Goal: Navigation & Orientation: Find specific page/section

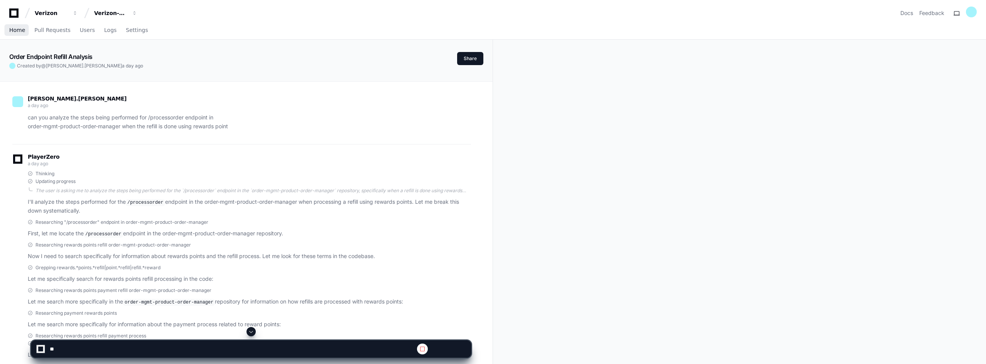
click at [13, 29] on span "Home" at bounding box center [17, 30] width 16 height 5
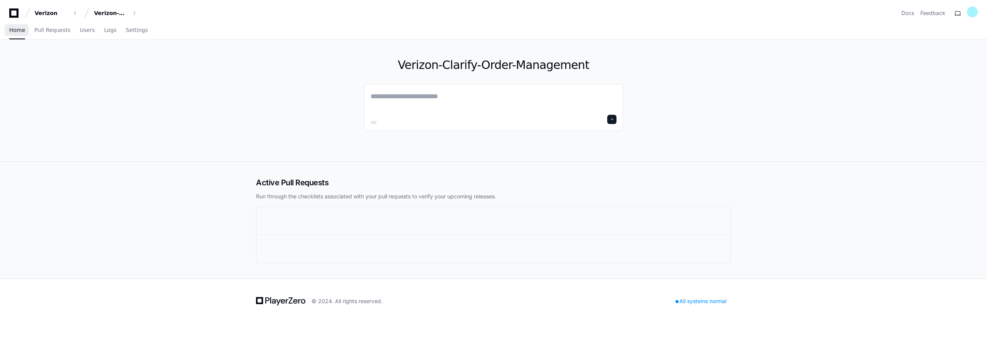
click at [13, 29] on span "Home" at bounding box center [17, 30] width 16 height 5
click at [104, 29] on span "Logs" at bounding box center [110, 30] width 12 height 5
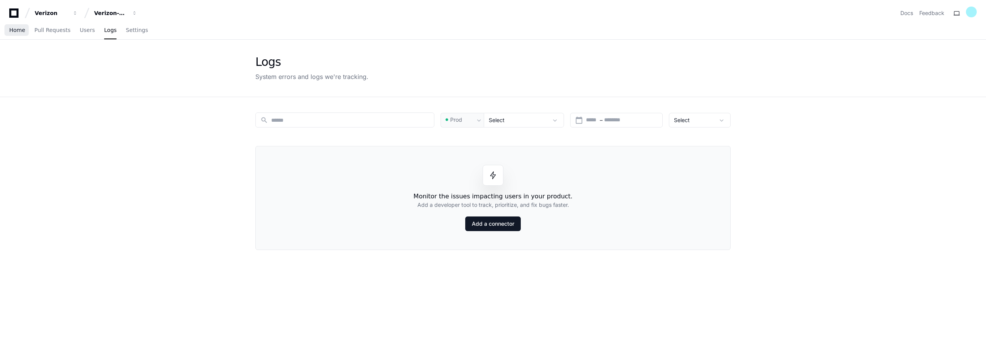
click at [14, 29] on span "Home" at bounding box center [17, 30] width 16 height 5
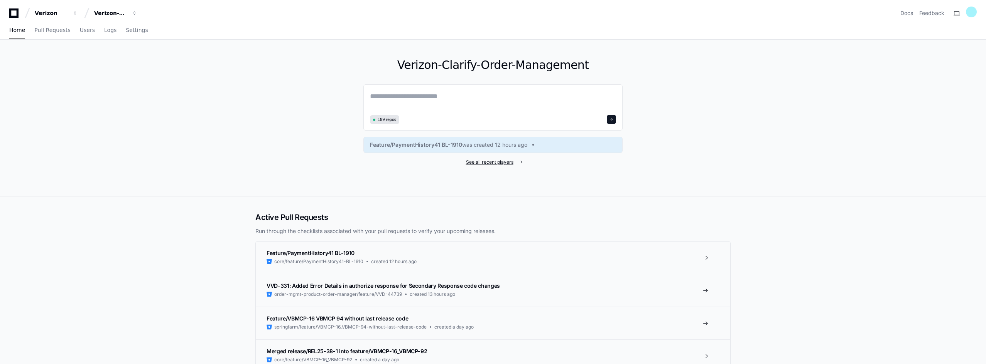
click at [483, 164] on span "See all recent players" at bounding box center [489, 162] width 47 height 6
click at [495, 161] on span "See all recent players" at bounding box center [489, 162] width 47 height 6
click at [498, 160] on span "See all recent players" at bounding box center [489, 162] width 47 height 6
click at [519, 162] on span at bounding box center [520, 162] width 5 height 5
click at [475, 161] on span "See all recent players" at bounding box center [489, 162] width 47 height 6
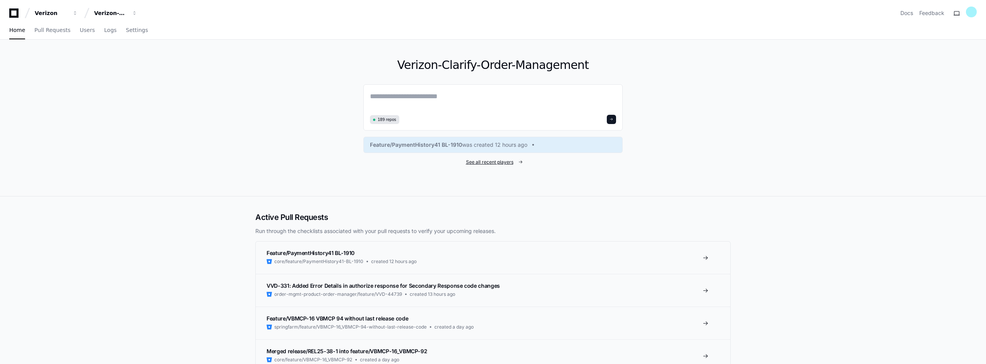
click at [506, 162] on span "See all recent players" at bounding box center [489, 162] width 47 height 6
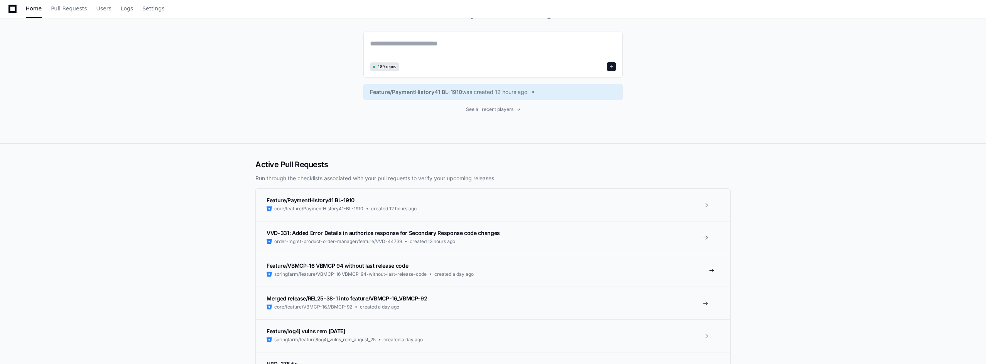
scroll to position [39, 0]
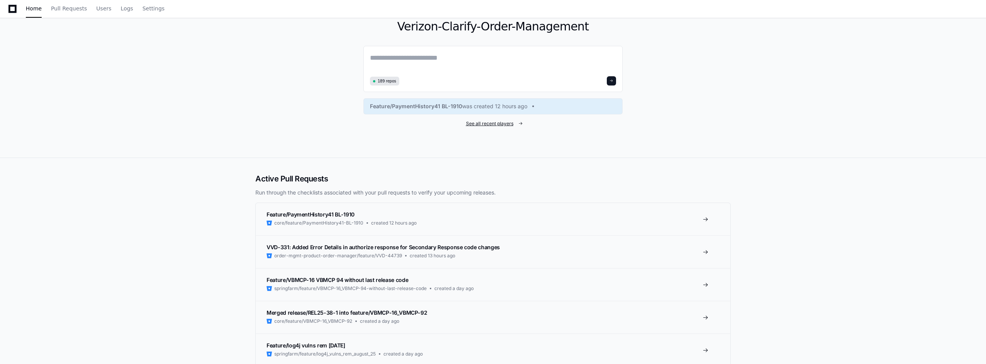
click at [497, 123] on span "See all recent players" at bounding box center [489, 124] width 47 height 6
click at [521, 124] on span at bounding box center [520, 123] width 5 height 5
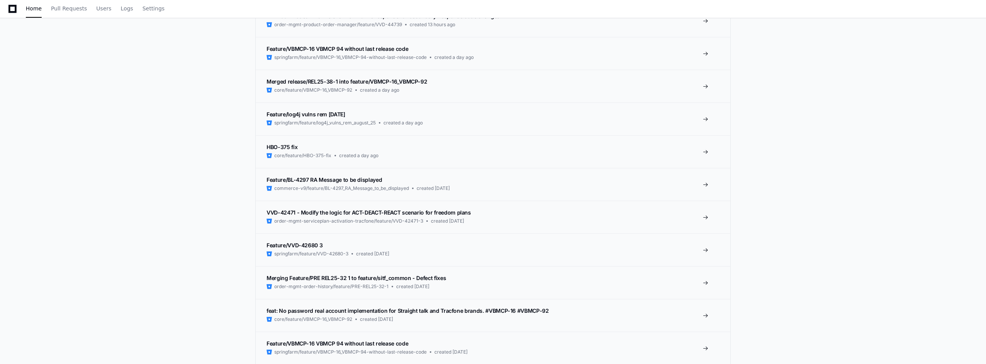
scroll to position [0, 0]
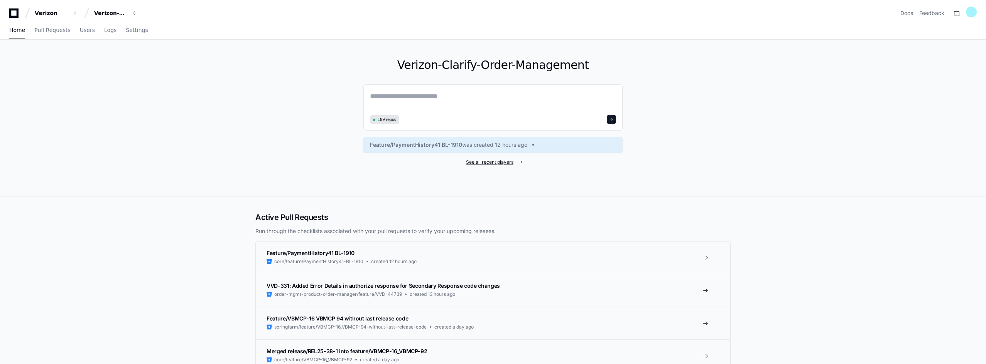
click at [501, 160] on span "See all recent players" at bounding box center [489, 162] width 47 height 6
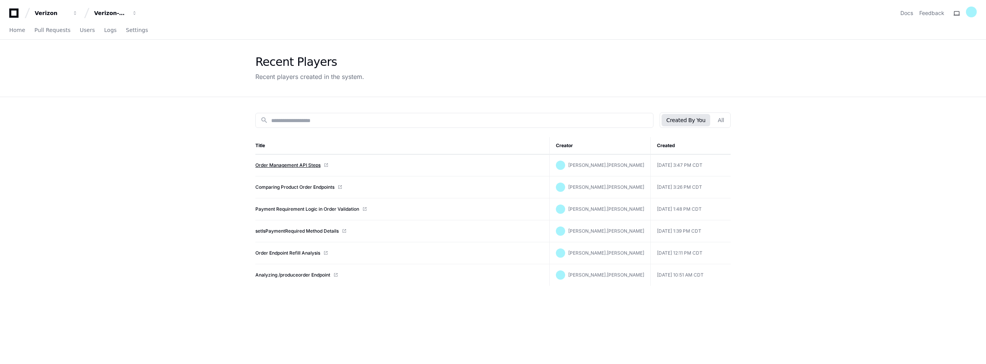
click at [293, 165] on link "Order Management API Steps" at bounding box center [287, 165] width 65 height 6
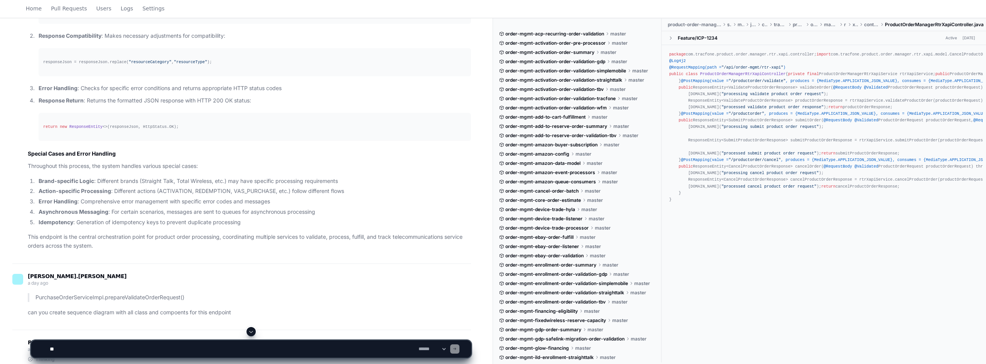
scroll to position [1774, 0]
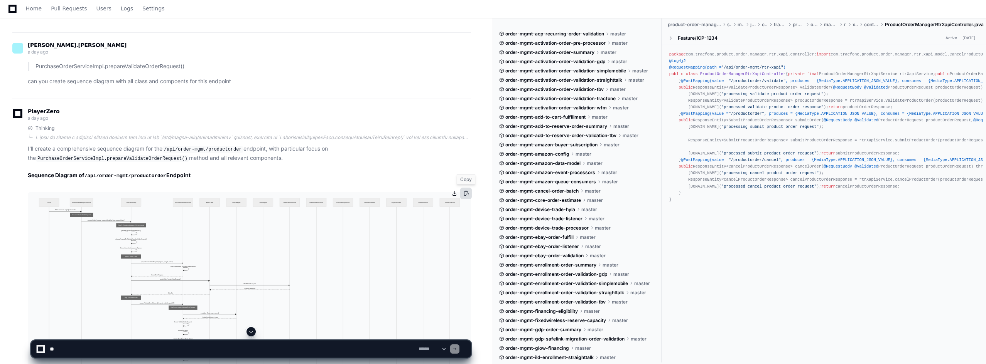
click at [466, 191] on button at bounding box center [466, 194] width 12 height 12
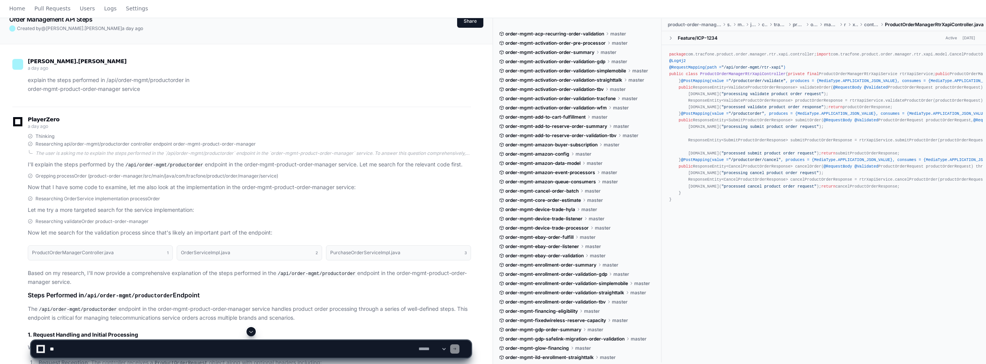
scroll to position [0, 0]
